Goal: Check status

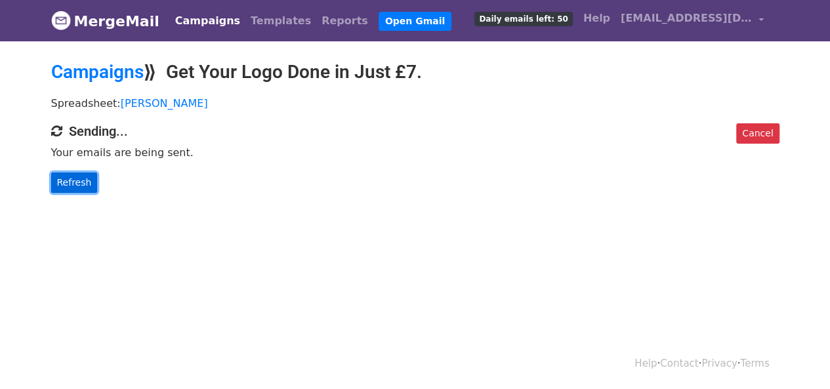
click at [76, 184] on link "Refresh" at bounding box center [74, 183] width 47 height 20
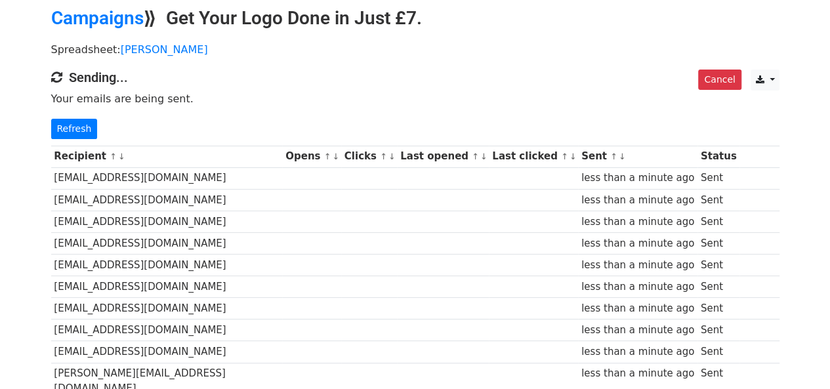
scroll to position [49, 0]
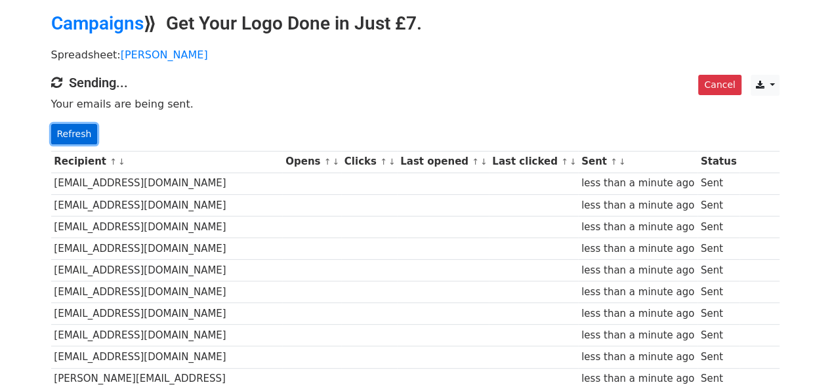
click at [79, 125] on link "Refresh" at bounding box center [74, 134] width 47 height 20
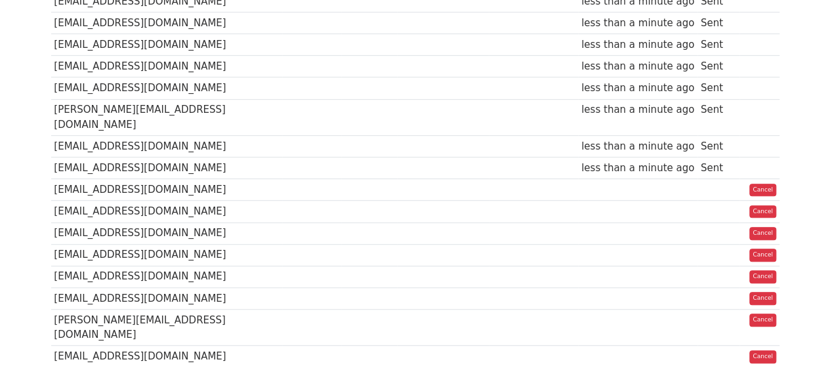
scroll to position [377, 0]
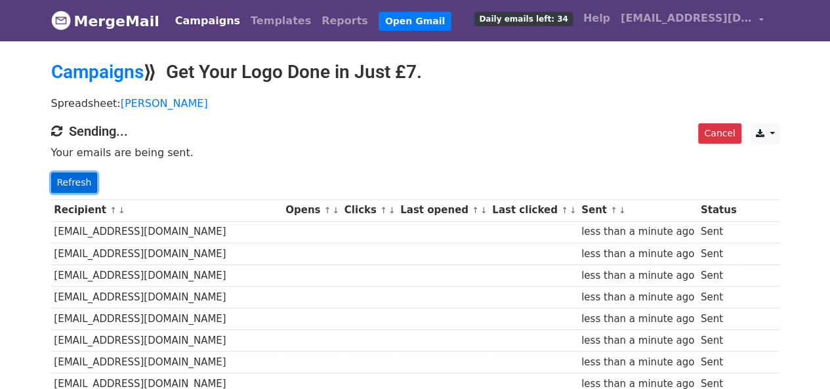
click at [72, 176] on link "Refresh" at bounding box center [74, 183] width 47 height 20
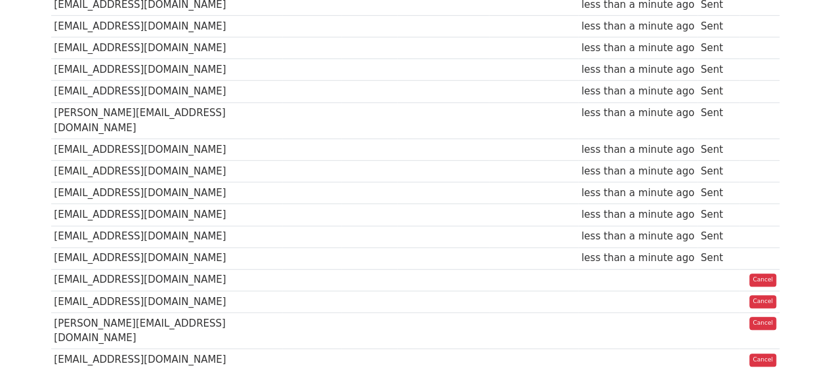
scroll to position [377, 0]
